Goal: Information Seeking & Learning: Learn about a topic

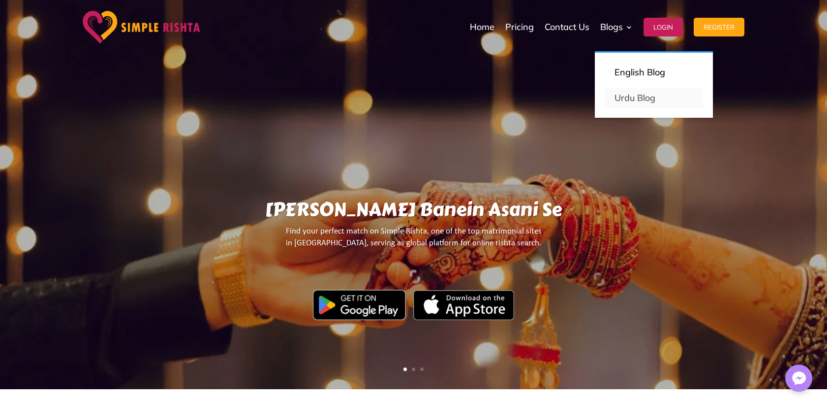
click at [642, 98] on link "Urdu Blog" at bounding box center [654, 98] width 98 height 20
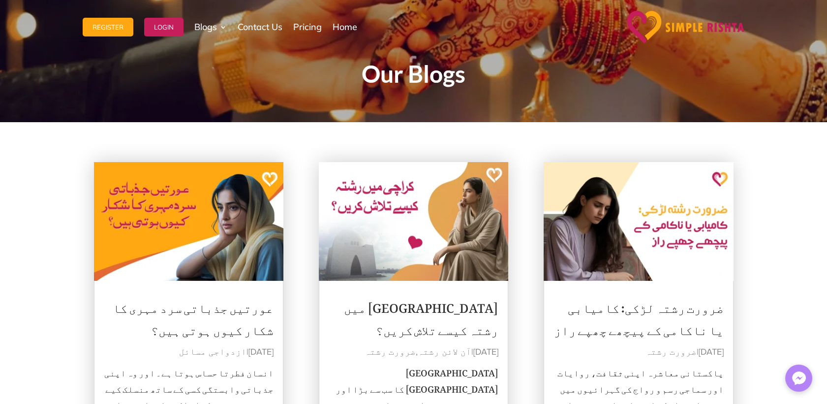
click at [448, 306] on link "[GEOGRAPHIC_DATA] میں رشتہ کیسے تلاش کریں؟" at bounding box center [421, 315] width 155 height 53
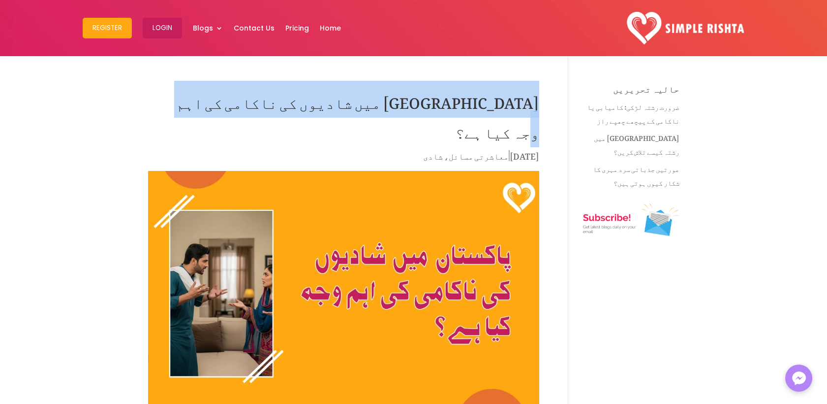
drag, startPoint x: 540, startPoint y: 101, endPoint x: 284, endPoint y: 95, distance: 255.5
copy h1 "پاکستان میں شادیوں کی ناکامی کی اہم وجہ کیا ہے؟"
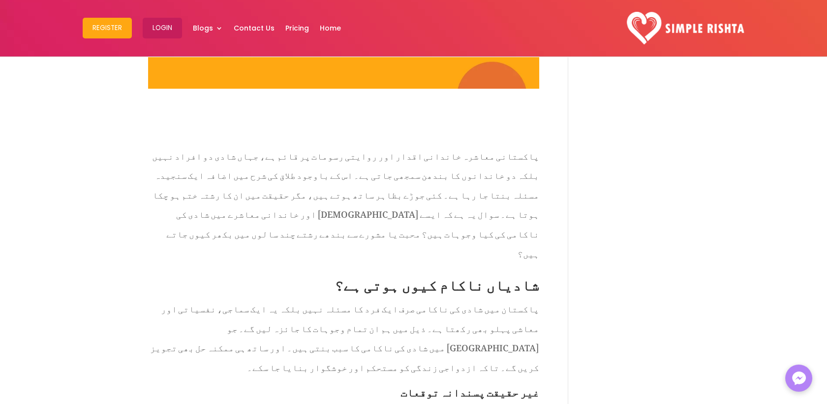
scroll to position [328, 0]
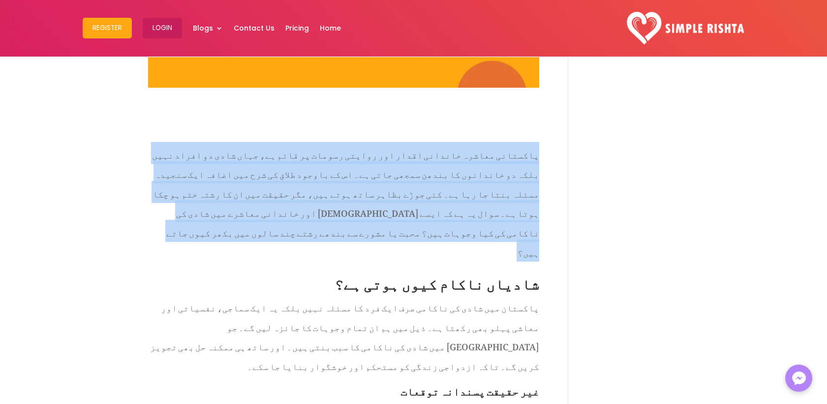
drag, startPoint x: 542, startPoint y: 117, endPoint x: 163, endPoint y: 187, distance: 385.7
copy p "پاکستانی معاشرہ خاندانی اقدار اور روایتی رسومات پر قائم ہے، جہاں شادی دو افراد …"
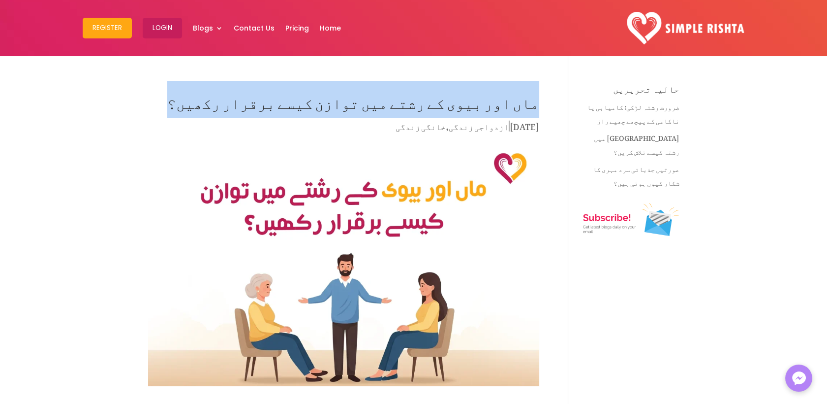
drag, startPoint x: 257, startPoint y: 95, endPoint x: 540, endPoint y: 95, distance: 283.0
copy h1 "ماں اور بیوی کے رشتے میں توازن کیسے برقرار رکھیں؟"
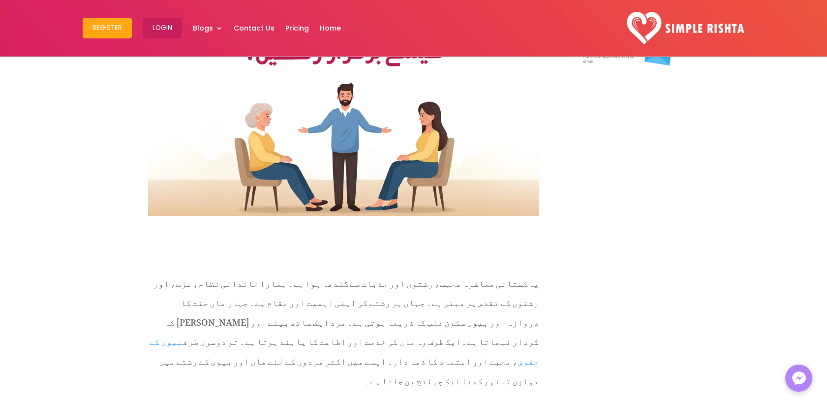
scroll to position [328, 0]
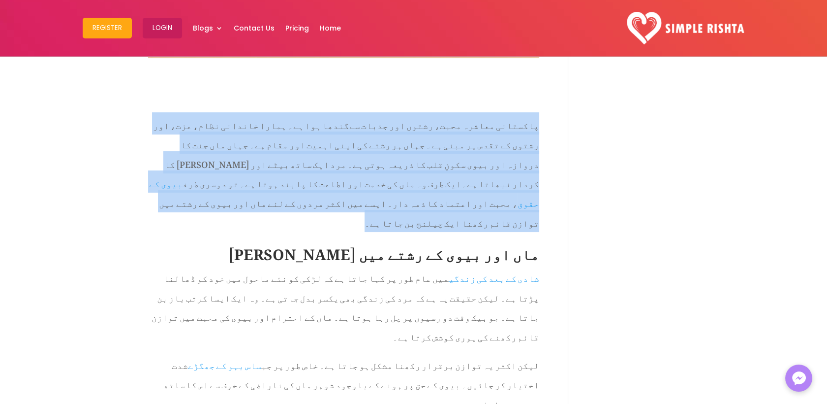
drag, startPoint x: 543, startPoint y: 120, endPoint x: 128, endPoint y: 179, distance: 418.6
copy span "پاکستانی معاشرہ محبت، رشتوں اور جذبات سےگندھا ہوا ہے۔ ہمارا خاندانی نظام، عزت، …"
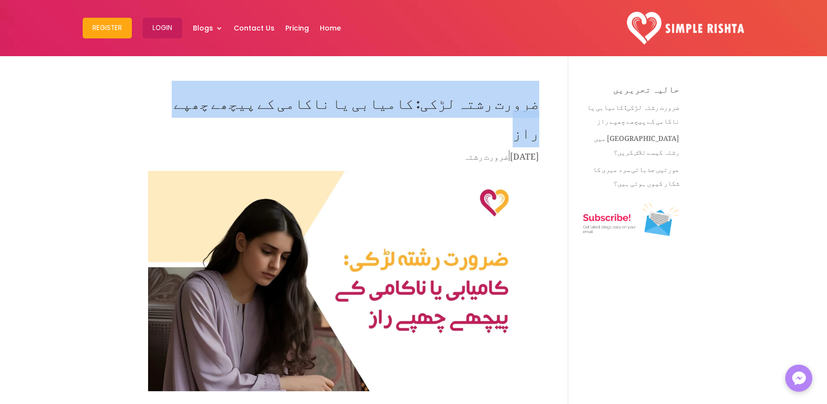
drag, startPoint x: 252, startPoint y: 96, endPoint x: 539, endPoint y: 104, distance: 287.5
copy h1 "ضرورت رشتہ لڑکی: کامیابی یا ناکامی کے پیچھے چھپے راز"
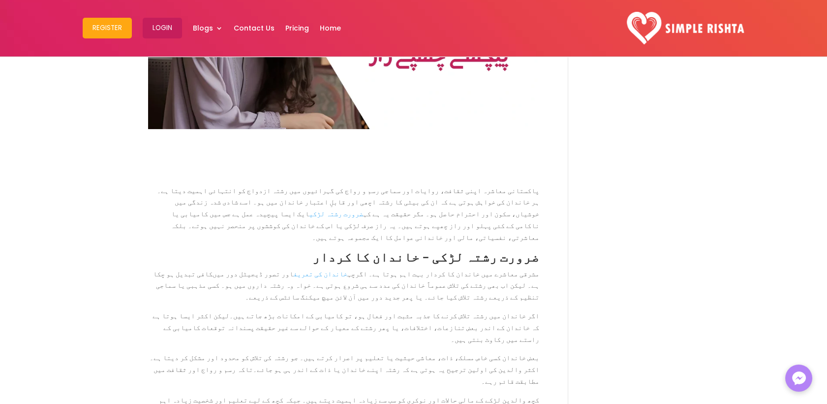
scroll to position [328, 0]
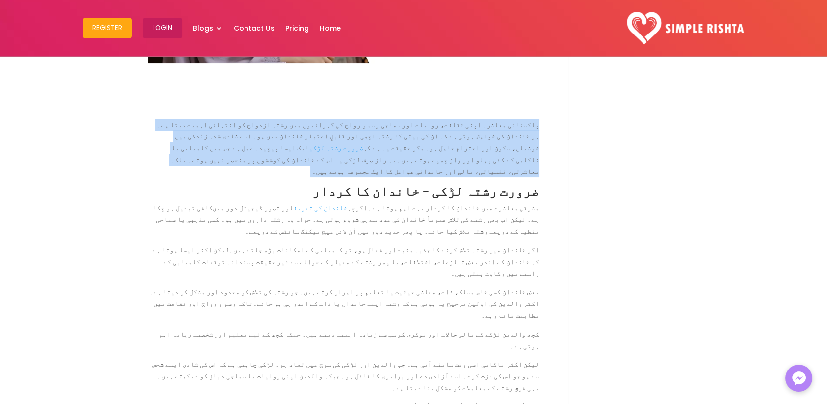
drag, startPoint x: 543, startPoint y: 93, endPoint x: 338, endPoint y: 126, distance: 208.4
copy p "پاکستانی معاشرہ اپنی ثقافت، روایات اور سماجی رسم و رواج کی گہرائیوں میں رشتہ از…"
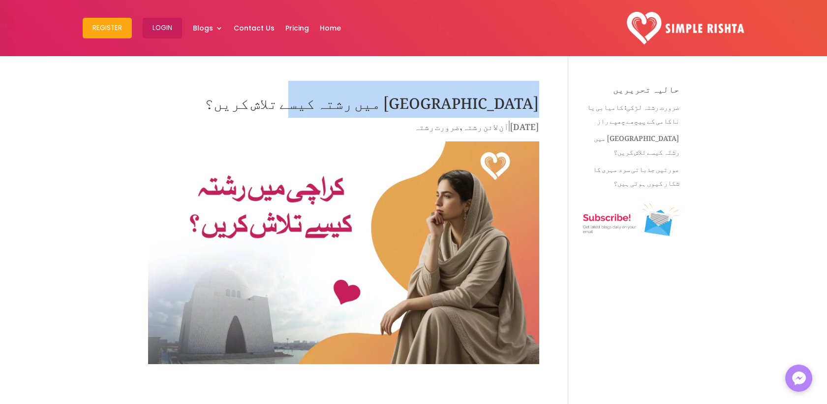
drag, startPoint x: 363, startPoint y: 102, endPoint x: 545, endPoint y: 97, distance: 182.7
copy h1 "[GEOGRAPHIC_DATA] میں رشتہ کیسے تلاش کریں؟"
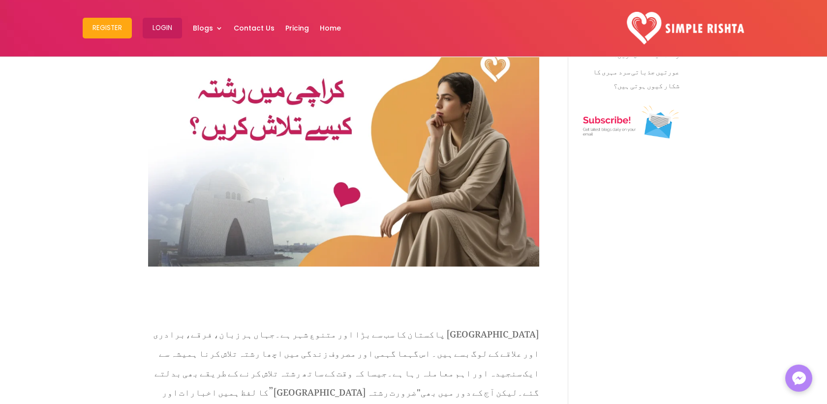
scroll to position [273, 0]
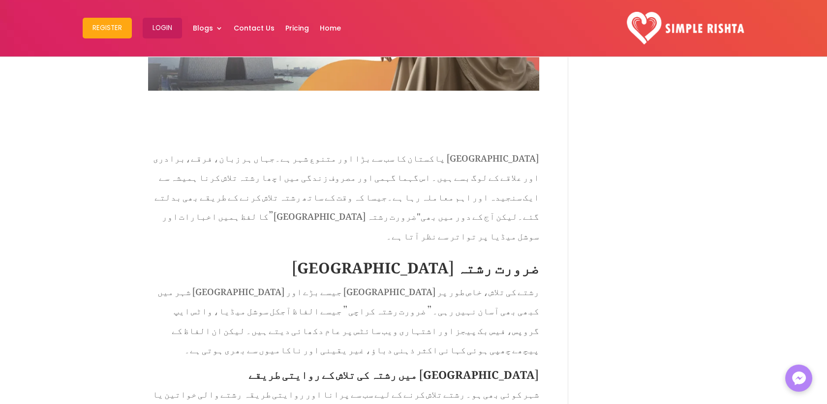
drag, startPoint x: 551, startPoint y: 136, endPoint x: 429, endPoint y: 196, distance: 136.2
copy p "کراچی پاکستان کا سب سے بڑا اور متنوع شہر ہے ۔ جہاں ہر زبان، فرقے ، برادری اور ع…"
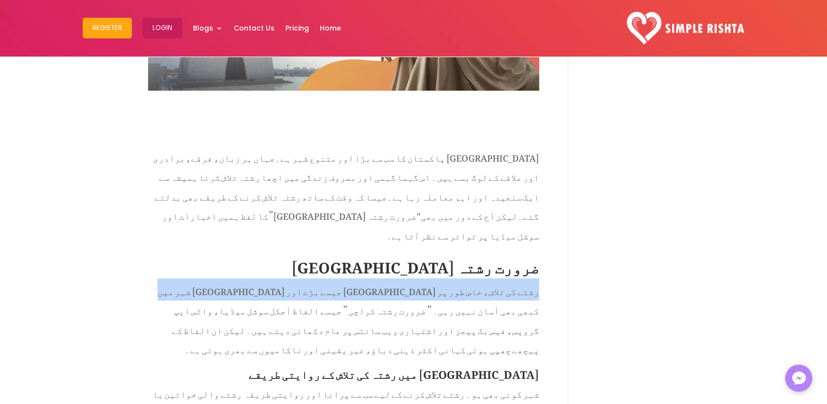
drag, startPoint x: 541, startPoint y: 271, endPoint x: 252, endPoint y: 270, distance: 288.9
copy span "رشتے کی تلاش، خاص طور پر کراچی جیسے بڑے اور مصروف شہر میں کبھی بھی آسان نہیں رہ…"
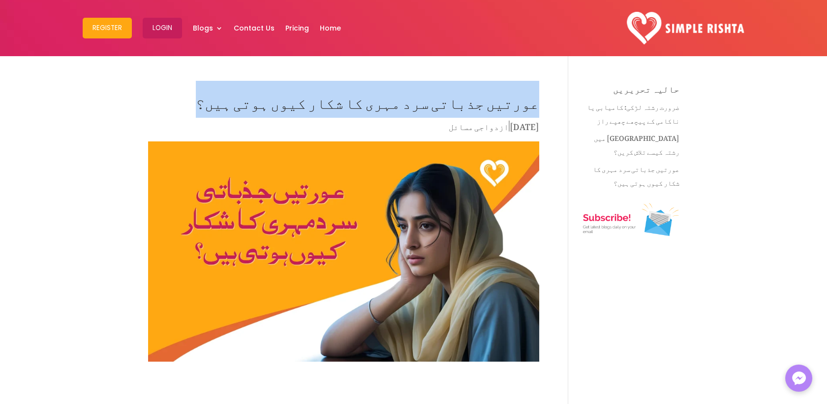
drag, startPoint x: 291, startPoint y: 102, endPoint x: 544, endPoint y: 98, distance: 252.5
copy h1 "عورتیں جذباتی سرد مہری کا شکار کیوں ہوتی ہیں؟"
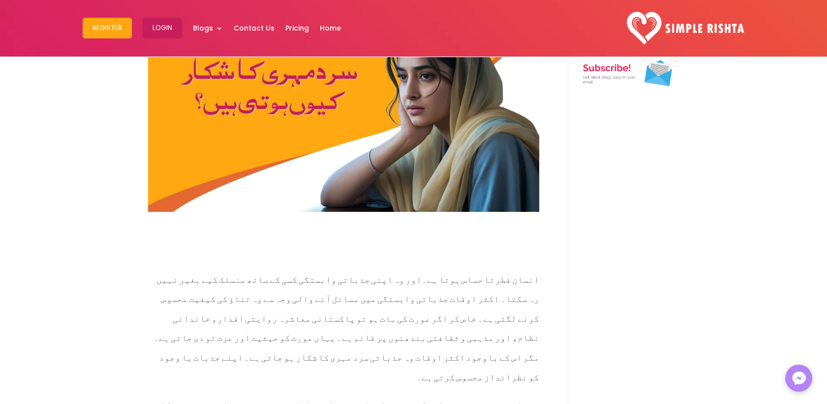
scroll to position [273, 0]
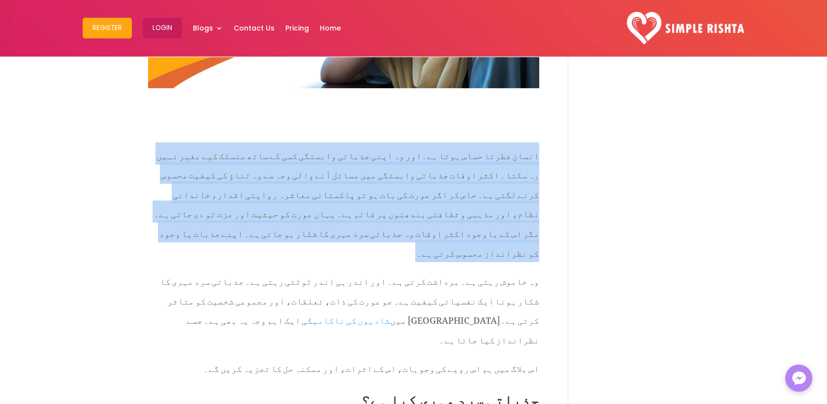
drag, startPoint x: 544, startPoint y: 143, endPoint x: 165, endPoint y: 210, distance: 384.8
copy p "انسان فطرتا حساس ہوتا ہے ۔ اور وہ اپنی جذباتی وابستگی کسی کے ساتھ منسلک کیے بغی…"
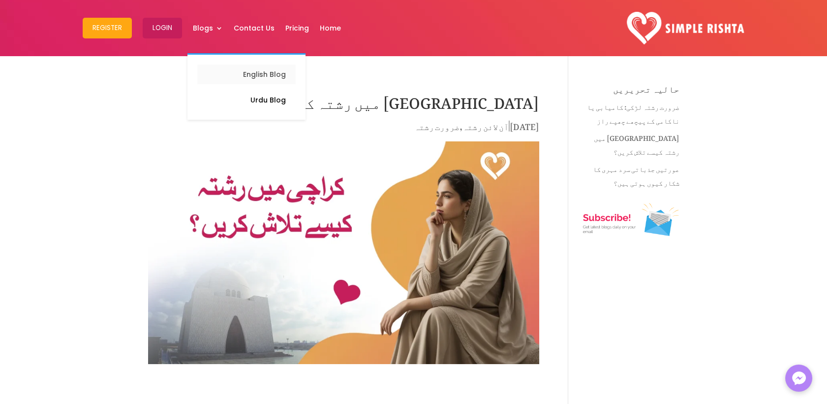
click at [273, 76] on p "English Blog" at bounding box center [246, 74] width 79 height 14
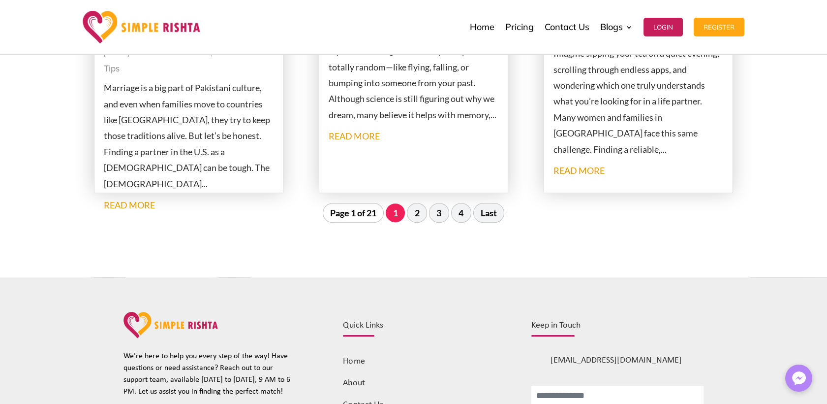
scroll to position [1148, 0]
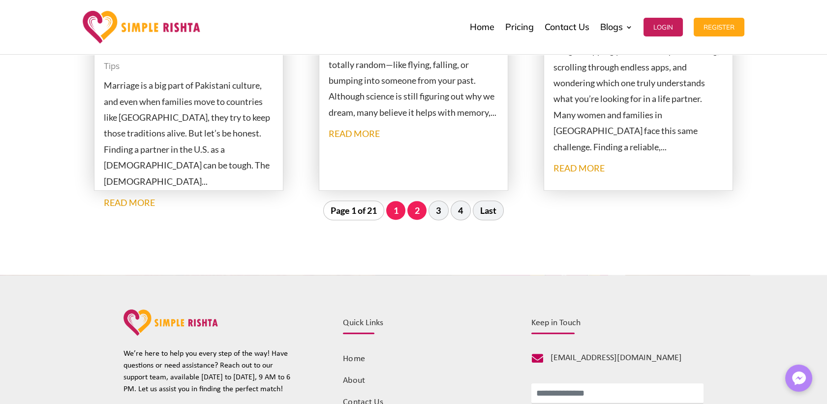
click at [418, 213] on link "2" at bounding box center [416, 210] width 19 height 19
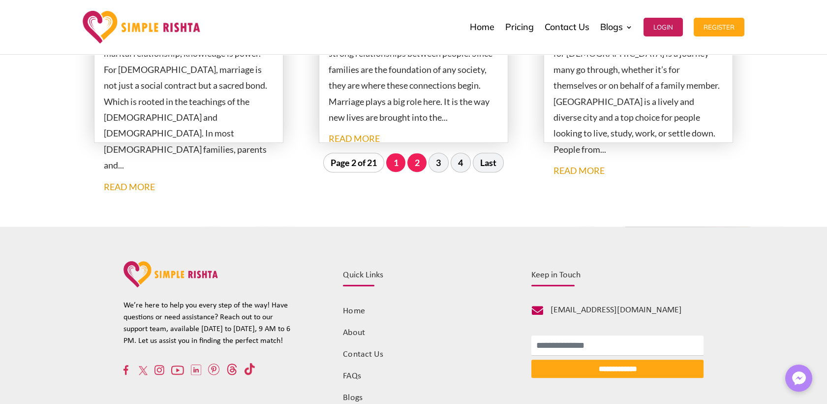
click at [395, 163] on link "1" at bounding box center [395, 162] width 19 height 19
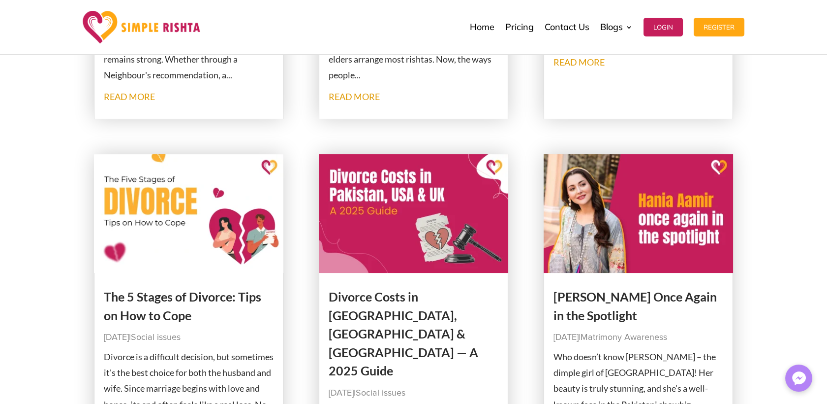
scroll to position [546, 0]
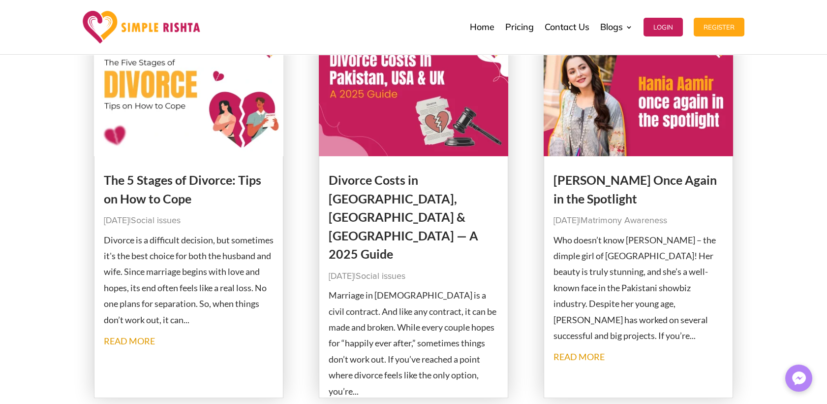
click at [616, 182] on link "Hania Aamir Once Again in the Spotlight" at bounding box center [635, 188] width 163 height 33
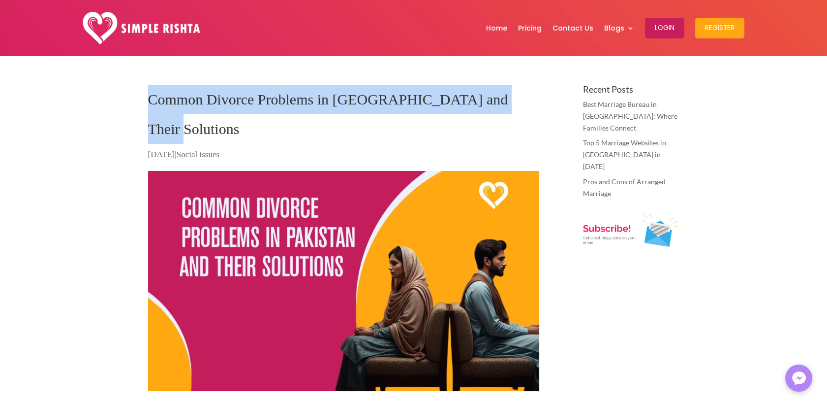
drag, startPoint x: 511, startPoint y: 105, endPoint x: 141, endPoint y: 82, distance: 370.8
copy h1 "Common Divorce Problems in Pakistan and Their Solutions"
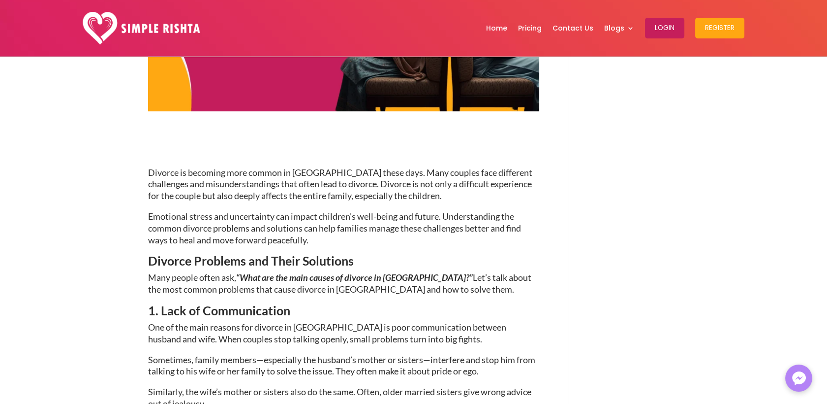
scroll to position [328, 0]
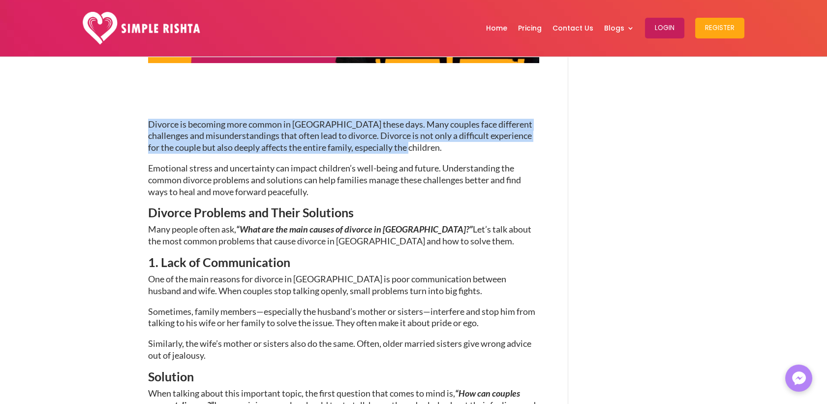
drag, startPoint x: 147, startPoint y: 90, endPoint x: 432, endPoint y: 128, distance: 287.6
copy span "Divorce is becoming more common in Pakistan these days. Many couples face diffe…"
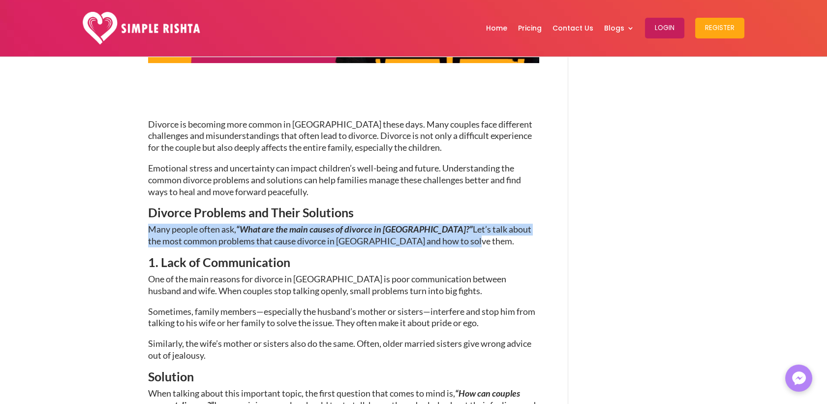
drag, startPoint x: 433, startPoint y: 212, endPoint x: 147, endPoint y: 205, distance: 286.0
copy p "Many people often ask, “What are the main causes of divorce in Pakistan?” Let’s…"
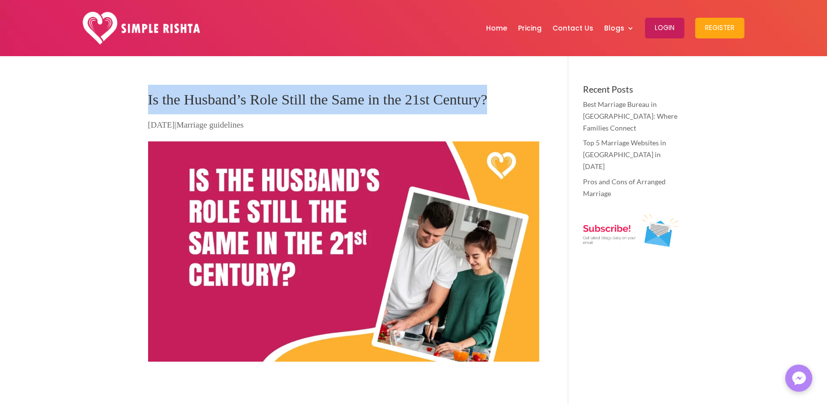
drag, startPoint x: 497, startPoint y: 93, endPoint x: 109, endPoint y: 99, distance: 387.9
copy h1 "Is the Husband’s Role Still the Same in the 21st Century?"
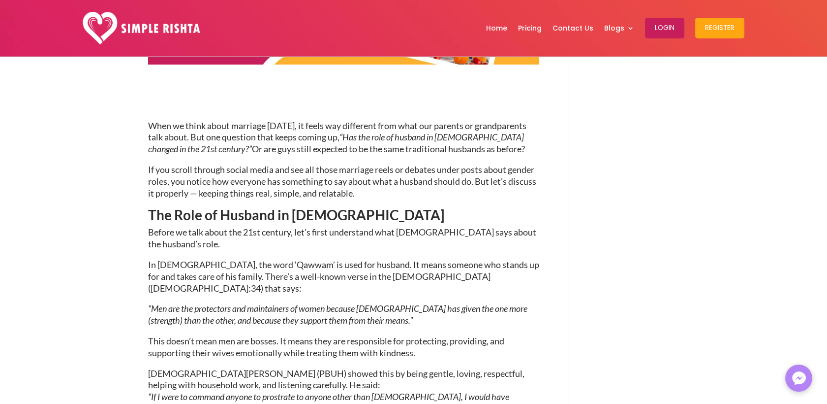
scroll to position [328, 0]
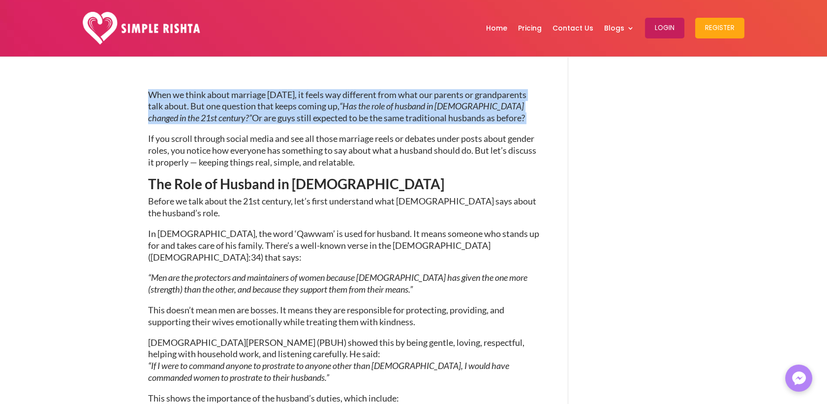
drag, startPoint x: 148, startPoint y: 93, endPoint x: 465, endPoint y: 121, distance: 317.6
click at [465, 121] on p "When we think about marriage [DATE], it feels way different from what our paren…" at bounding box center [343, 111] width 391 height 44
copy p "When we think about marriage [DATE], it feels way different from what our paren…"
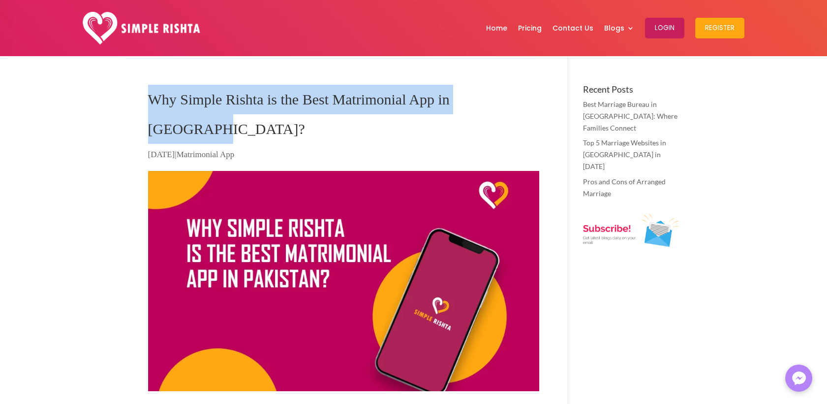
drag, startPoint x: 514, startPoint y: 98, endPoint x: 142, endPoint y: 99, distance: 372.1
copy h1 "Why Simple Rishta is the Best Matrimonial App in [GEOGRAPHIC_DATA]?"
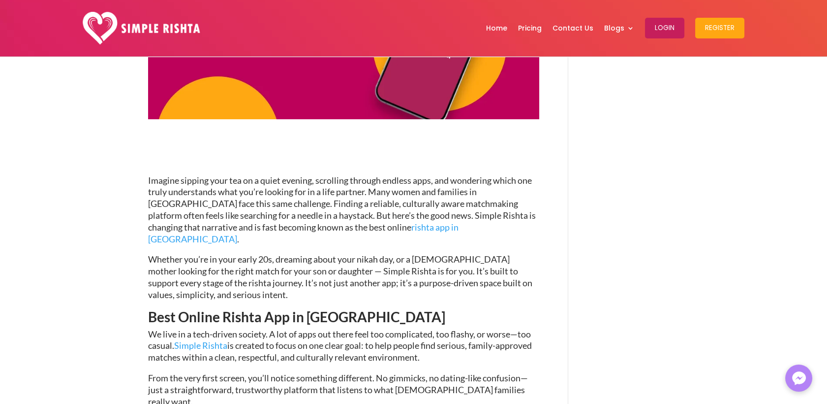
scroll to position [273, 0]
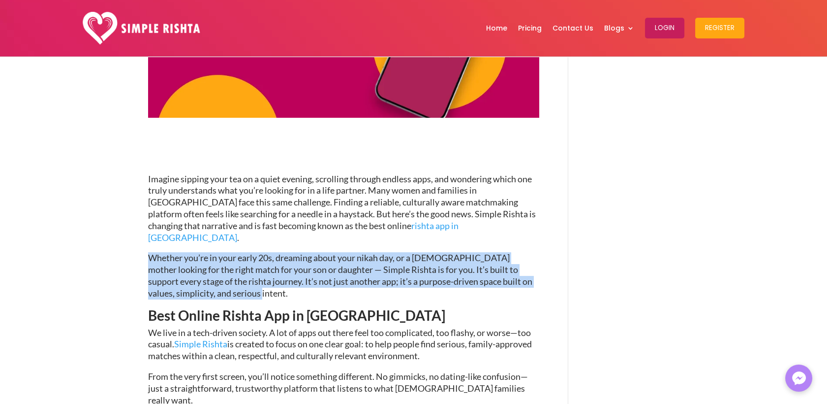
drag, startPoint x: 203, startPoint y: 253, endPoint x: 147, endPoint y: 219, distance: 66.3
copy span "Whether you’re in your early 20s, dreaming about your nikah day, or a [DEMOGRAP…"
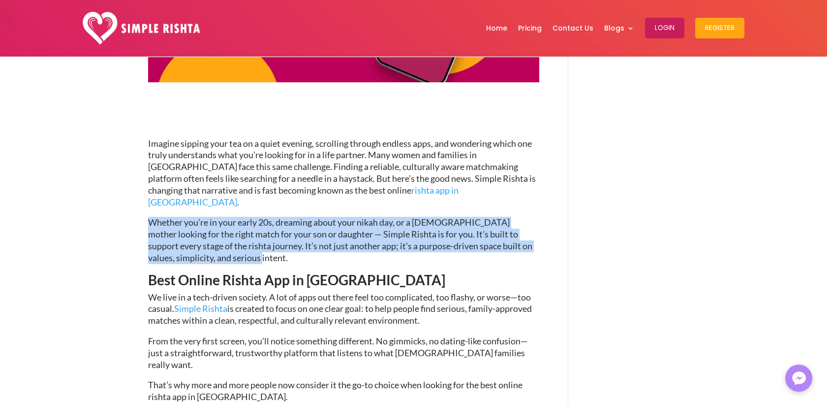
scroll to position [328, 0]
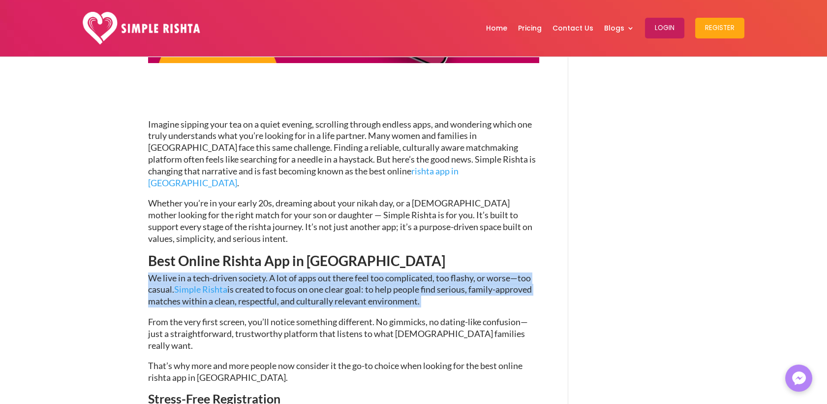
drag, startPoint x: 423, startPoint y: 260, endPoint x: 149, endPoint y: 240, distance: 275.4
click at [149, 272] on p "We live in a tech-driven society. A lot of apps out there feel too complicated,…" at bounding box center [343, 294] width 391 height 44
copy p "We live in a tech-driven society. A lot of apps out there feel too complicated,…"
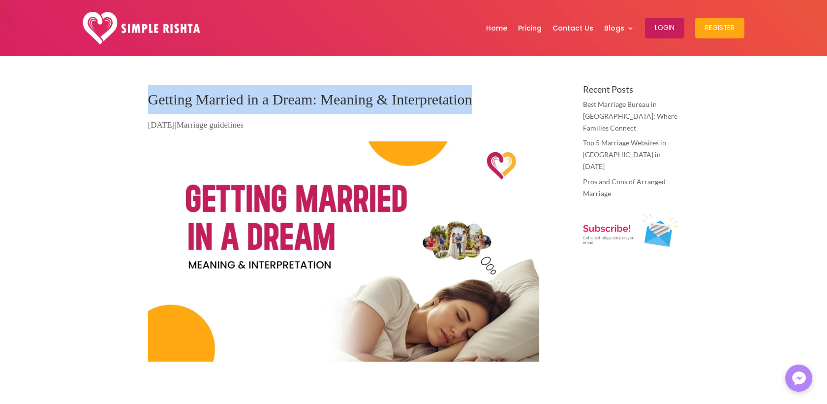
drag, startPoint x: 500, startPoint y: 99, endPoint x: 144, endPoint y: 101, distance: 356.3
copy h1 "Getting Married in a Dream: Meaning & Interpretation"
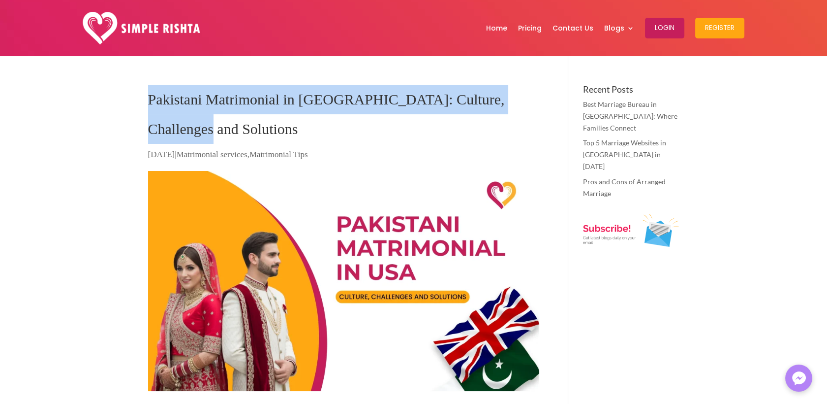
drag, startPoint x: 550, startPoint y: 101, endPoint x: 132, endPoint y: 101, distance: 418.3
copy h1 "Pakistani Matrimonial in [GEOGRAPHIC_DATA]: Culture, Challenges and Solutions"
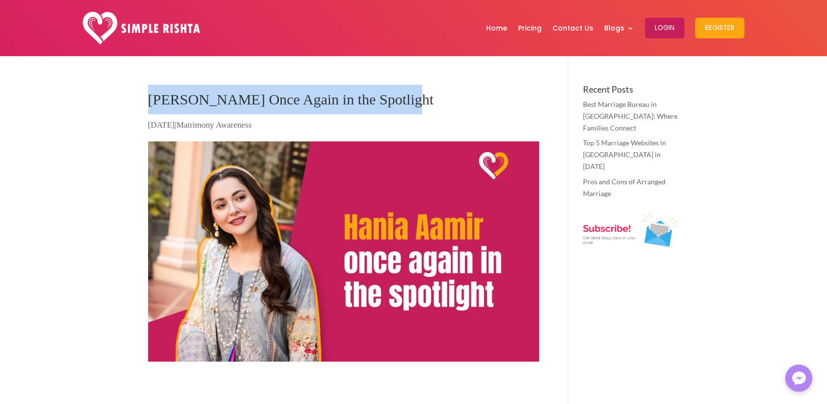
drag, startPoint x: 406, startPoint y: 98, endPoint x: 148, endPoint y: 97, distance: 257.9
click at [148, 97] on h1 "[PERSON_NAME] Once Again in the Spotlight" at bounding box center [343, 102] width 391 height 34
copy h1 "[PERSON_NAME] Once Again in the Spotlight"
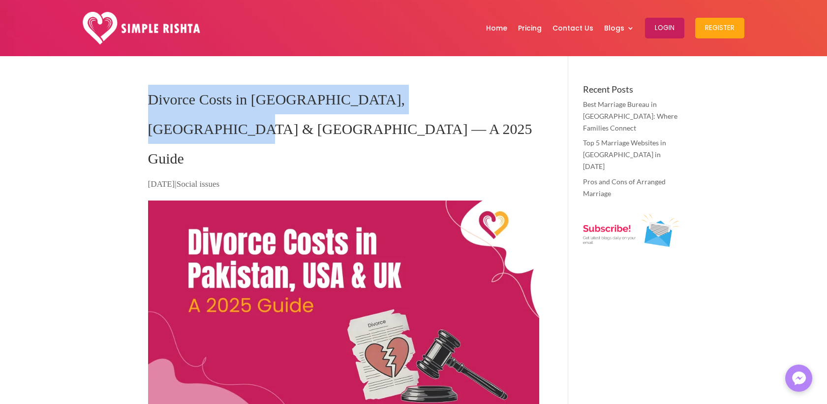
drag, startPoint x: 492, startPoint y: 100, endPoint x: 139, endPoint y: 100, distance: 352.9
copy h1 "Divorce Costs in Pakistan, USA & UK — A 2025 Guide"
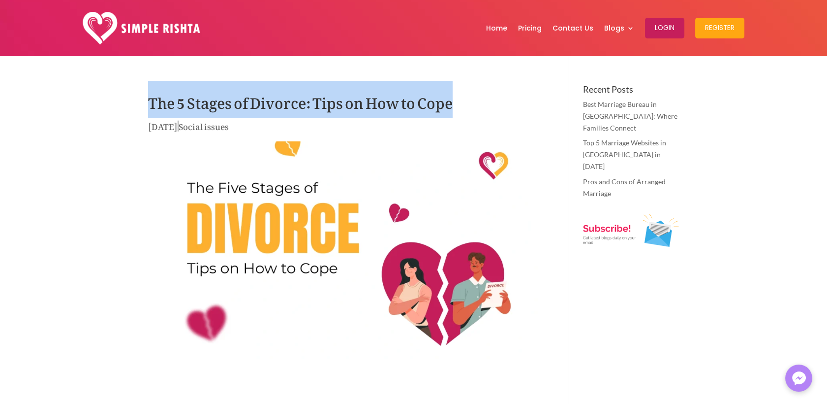
drag, startPoint x: 469, startPoint y: 96, endPoint x: 134, endPoint y: 99, distance: 335.6
copy h1 "The 5 Stages of Divorce: Tips on How to Cope"
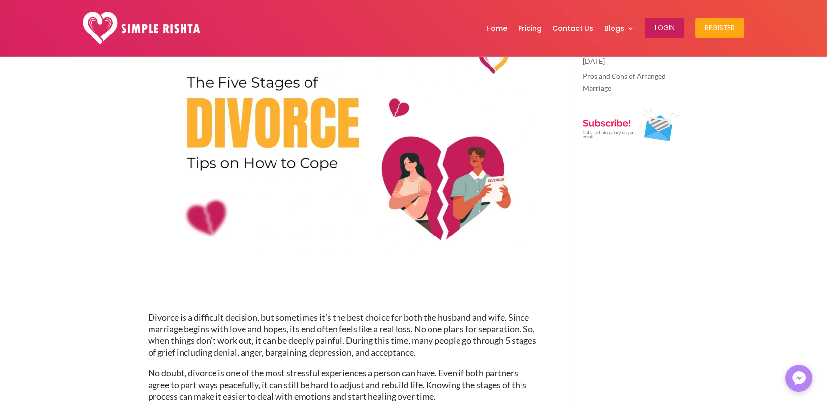
scroll to position [219, 0]
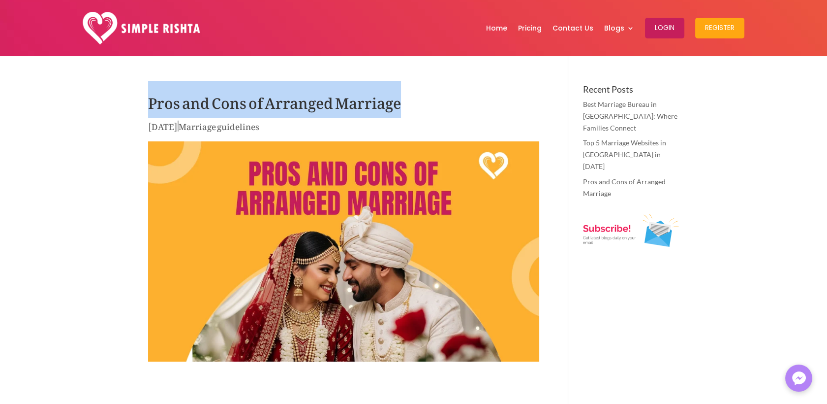
drag, startPoint x: 419, startPoint y: 104, endPoint x: 150, endPoint y: 103, distance: 268.7
click at [150, 103] on h1 "Pros and Cons of Arranged Marriage" at bounding box center [343, 102] width 391 height 34
copy h1 "Pros and Cons of Arranged Marriage"
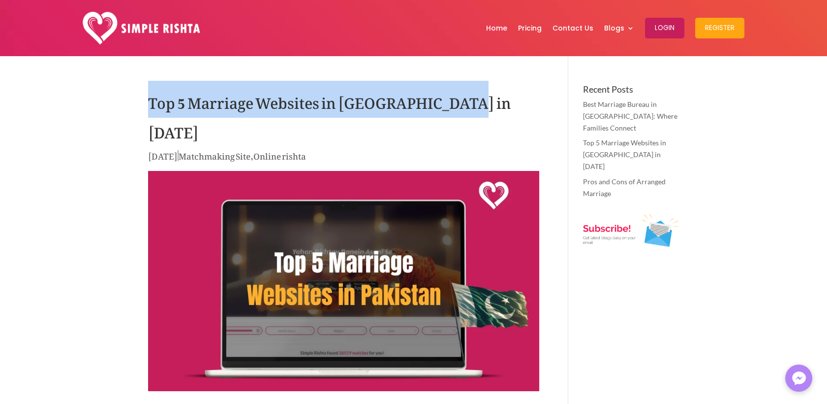
drag, startPoint x: 454, startPoint y: 104, endPoint x: 146, endPoint y: 106, distance: 308.6
copy h1 "Top 5 Marriage Websites in [GEOGRAPHIC_DATA] in [DATE]"
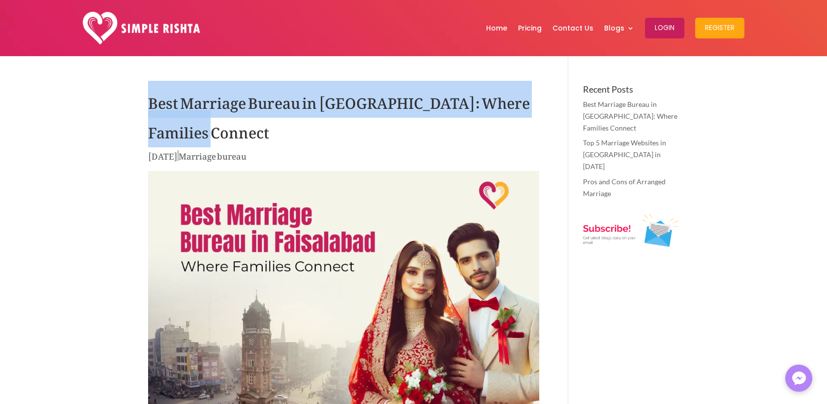
drag, startPoint x: 207, startPoint y: 129, endPoint x: 149, endPoint y: 92, distance: 69.1
click at [149, 92] on h1 "Best Marriage Bureau in [GEOGRAPHIC_DATA]: Where Families Connect" at bounding box center [343, 117] width 391 height 64
copy h1 "Best Marriage Bureau in [GEOGRAPHIC_DATA]: Where Families Connect"
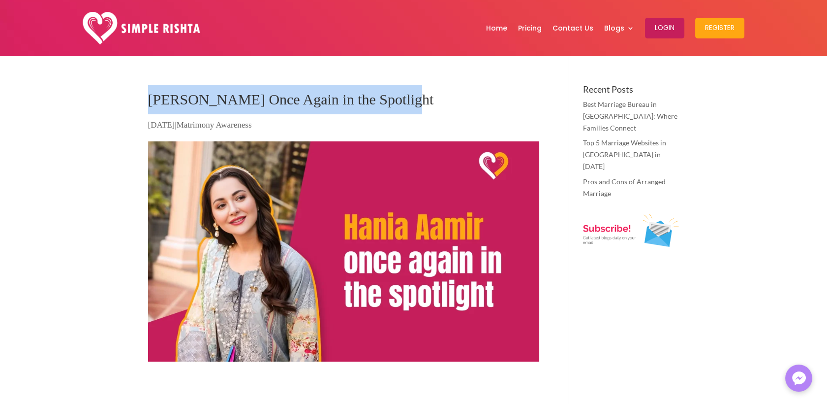
drag, startPoint x: 403, startPoint y: 97, endPoint x: 128, endPoint y: 95, distance: 274.1
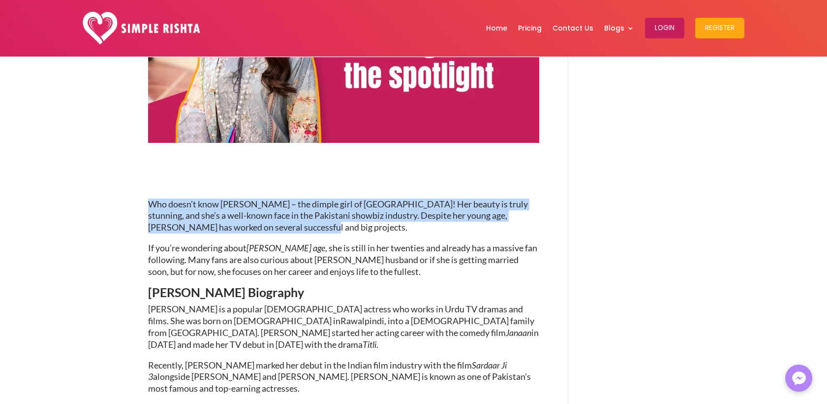
drag, startPoint x: 149, startPoint y: 203, endPoint x: 299, endPoint y: 223, distance: 151.5
copy span "Who doesn’t know [PERSON_NAME] – the dimple girl of [GEOGRAPHIC_DATA]! Her beau…"
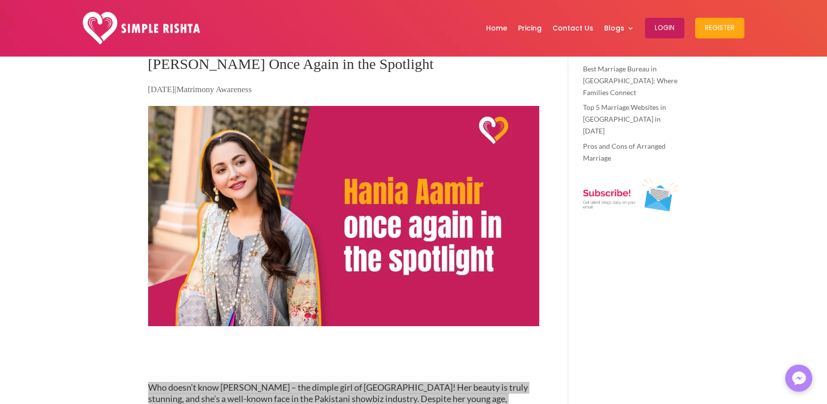
scroll to position [0, 0]
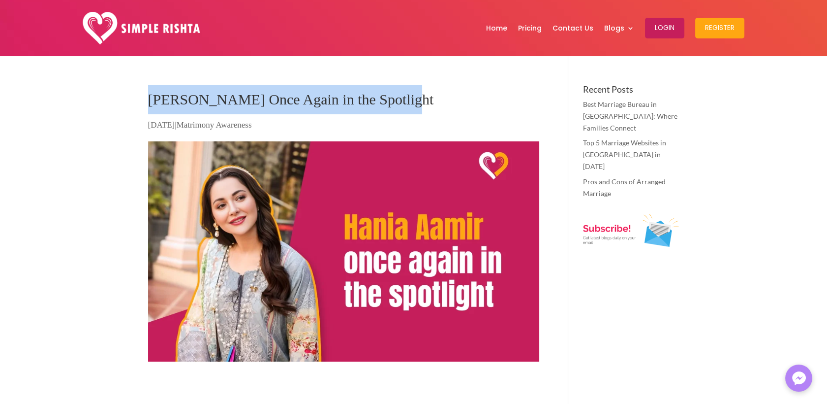
drag, startPoint x: 402, startPoint y: 93, endPoint x: 152, endPoint y: 98, distance: 250.1
click at [152, 98] on h1 "[PERSON_NAME] Once Again in the Spotlight" at bounding box center [343, 102] width 391 height 34
copy h1 "[PERSON_NAME] Once Again in the Spotlight"
click at [396, 233] on img at bounding box center [343, 251] width 391 height 220
